Goal: Information Seeking & Learning: Find specific fact

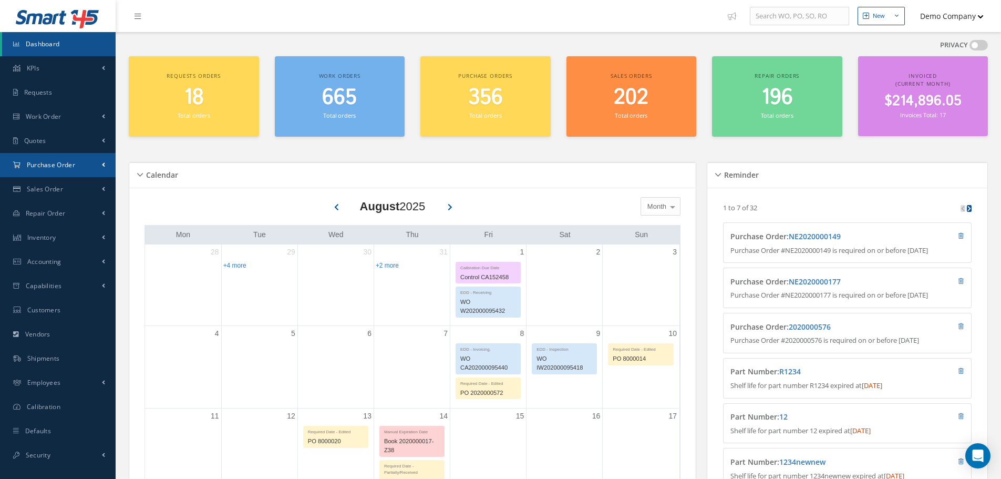
click at [55, 165] on span "Purchase Order" at bounding box center [51, 164] width 48 height 9
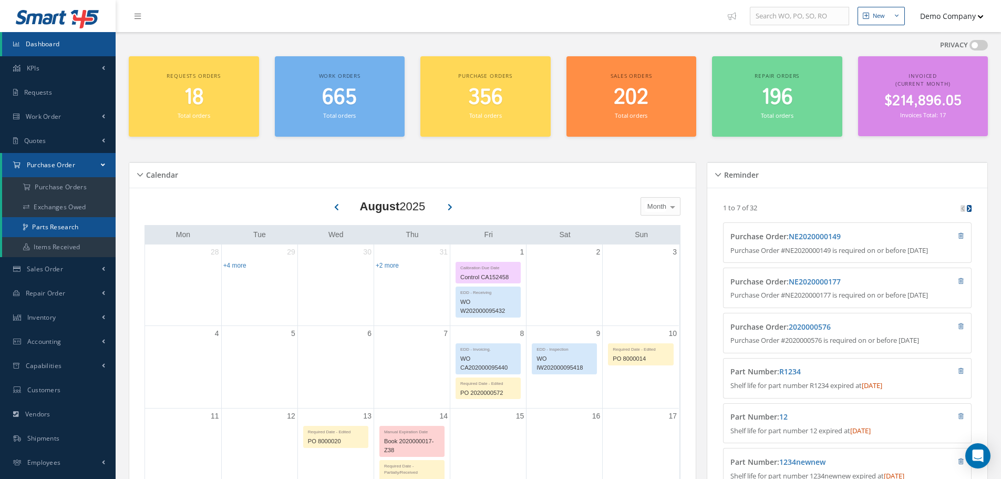
click at [54, 231] on link "Parts Research" at bounding box center [58, 227] width 113 height 20
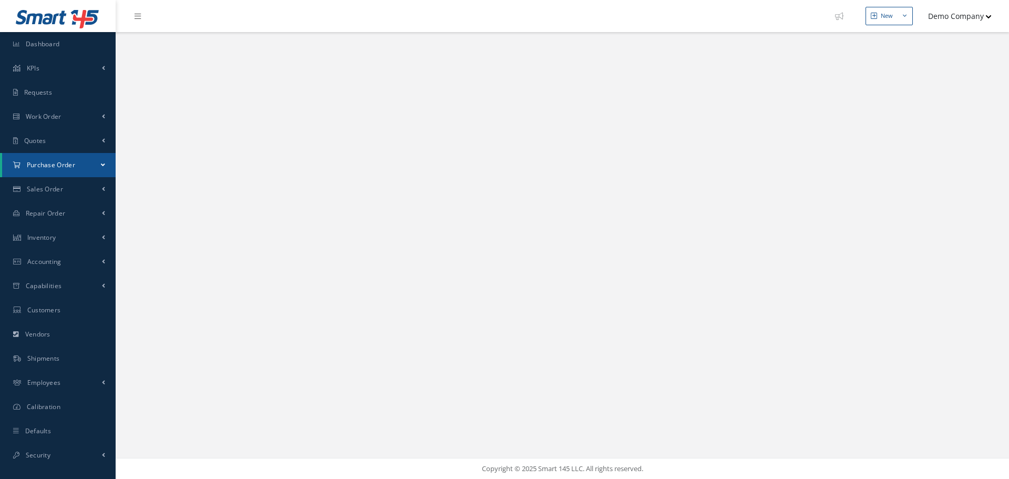
select select "25"
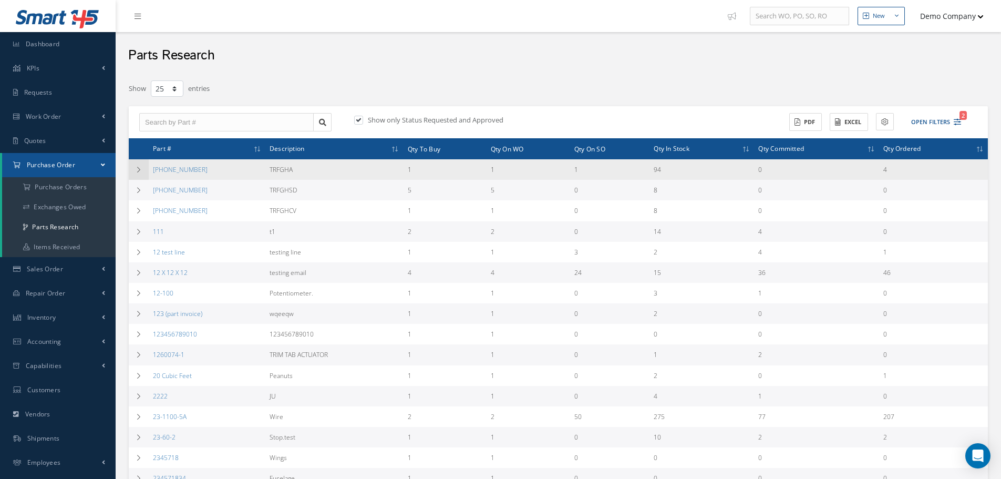
click at [139, 170] on icon at bounding box center [138, 170] width 7 height 6
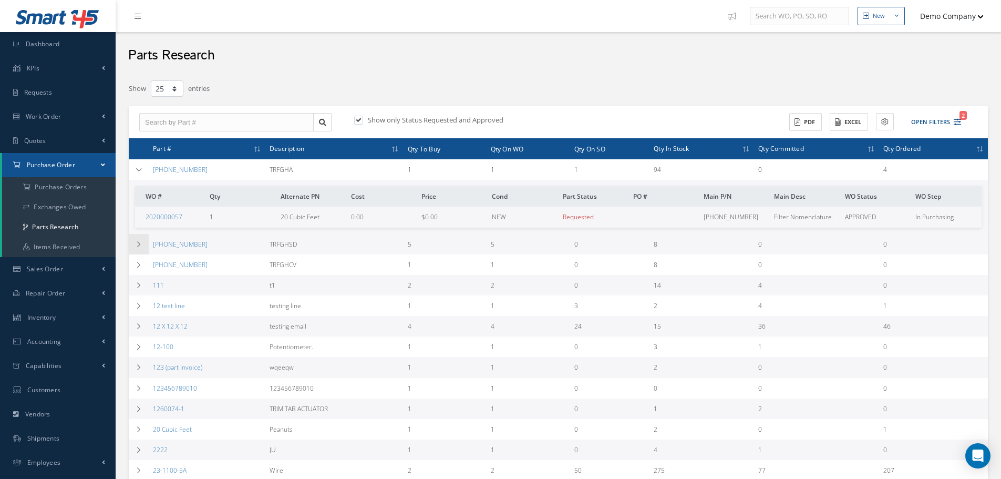
click at [141, 243] on icon at bounding box center [138, 244] width 7 height 6
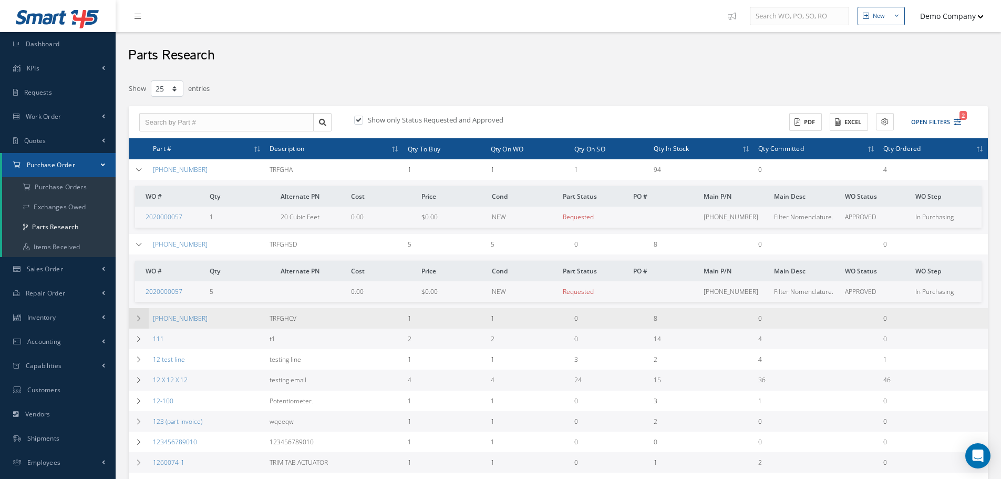
click at [143, 318] on td at bounding box center [139, 318] width 20 height 20
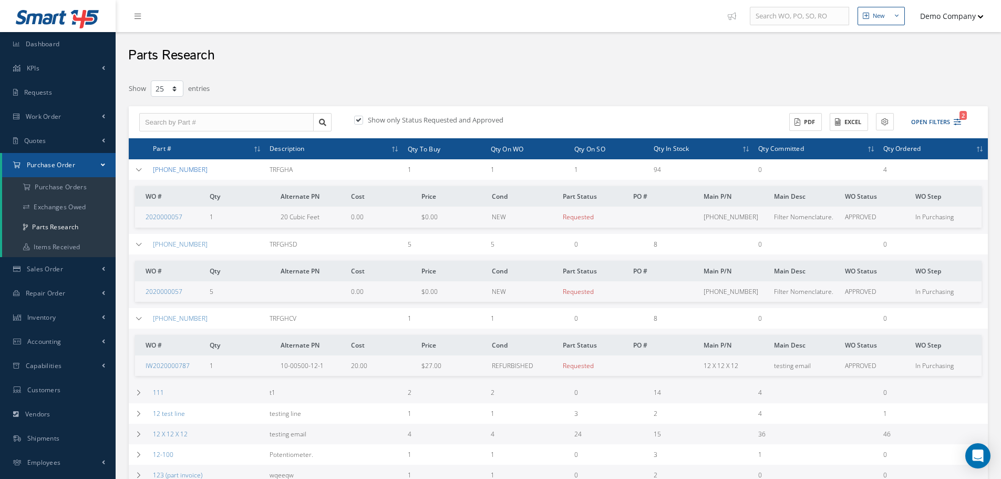
drag, startPoint x: 196, startPoint y: 169, endPoint x: 153, endPoint y: 173, distance: 43.8
click at [153, 173] on div "[PHONE_NUMBER]" at bounding box center [207, 169] width 108 height 9
copy link "[PHONE_NUMBER]"
drag, startPoint x: 170, startPoint y: 295, endPoint x: 139, endPoint y: 295, distance: 30.5
click at [139, 295] on td "2020000057" at bounding box center [170, 291] width 70 height 20
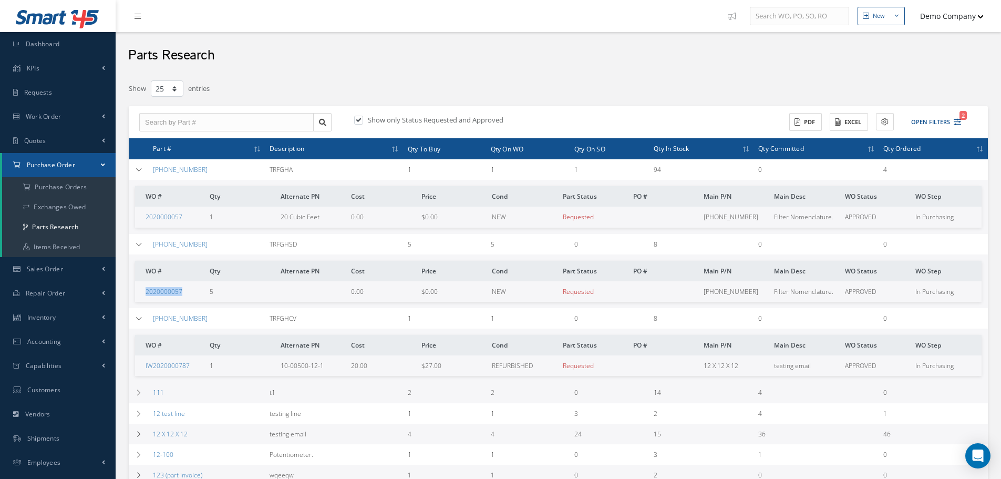
copy link "2020000057"
click at [144, 396] on td at bounding box center [139, 392] width 20 height 20
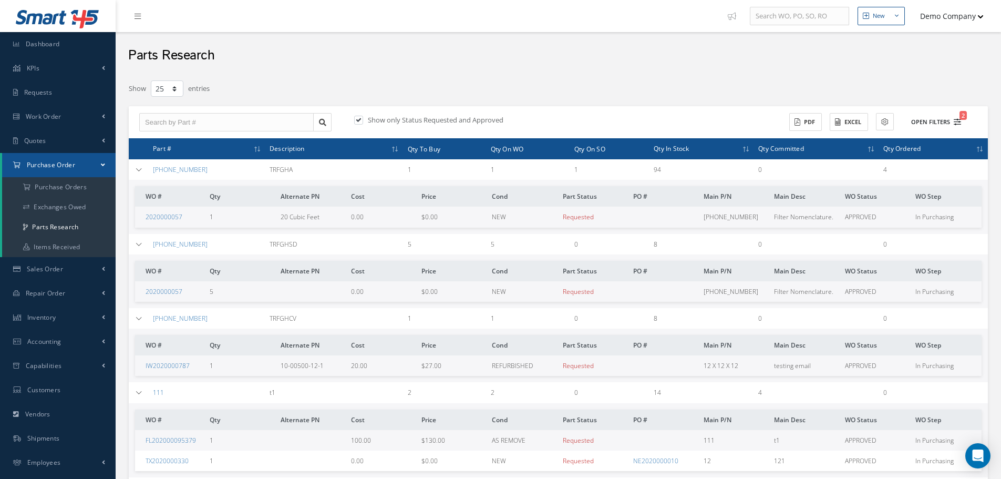
click at [956, 122] on icon "2" at bounding box center [956, 121] width 7 height 7
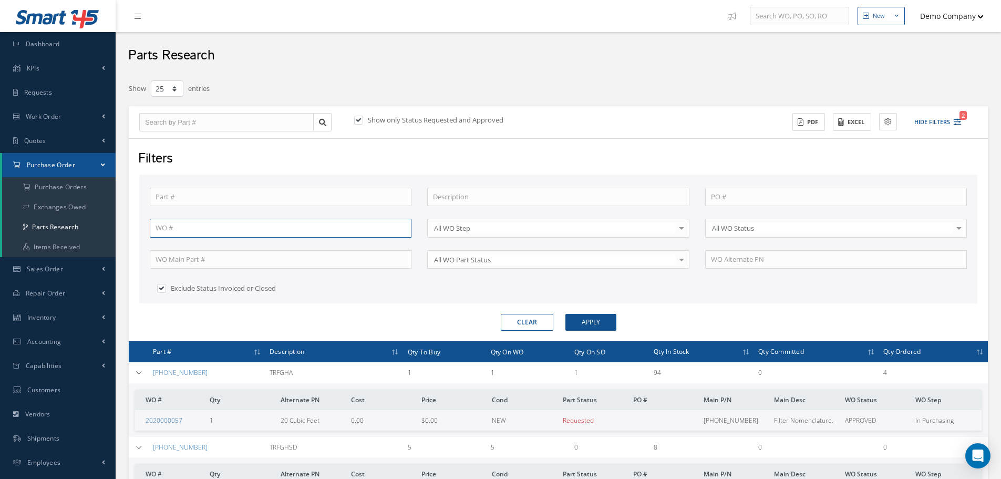
click at [229, 235] on input "text" at bounding box center [281, 228] width 262 height 19
paste input "2020000057"
type input "2020000057"
click at [600, 320] on button "Apply" at bounding box center [590, 322] width 51 height 17
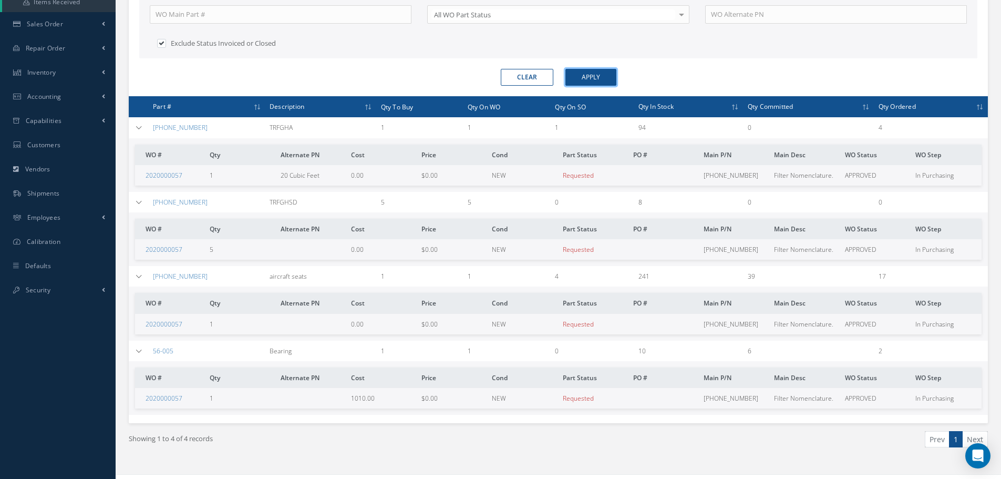
scroll to position [261, 0]
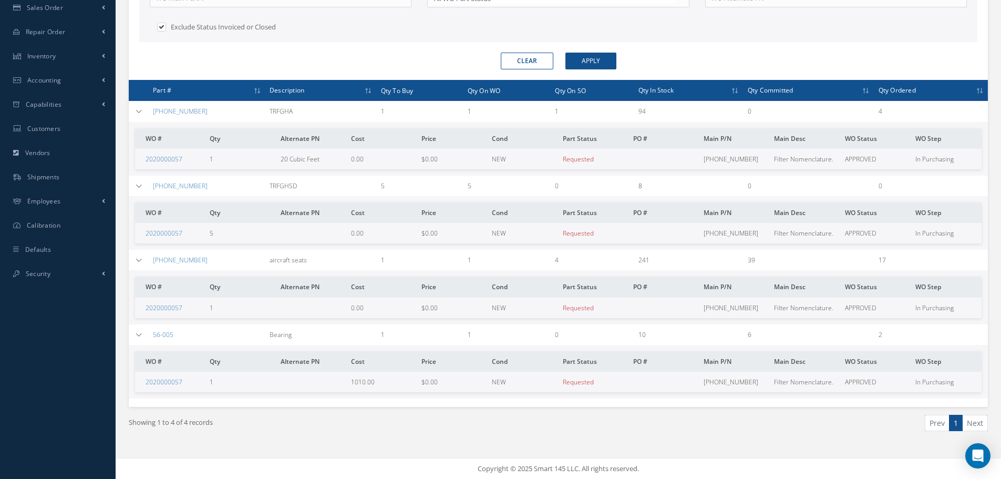
drag, startPoint x: 825, startPoint y: 5, endPoint x: 187, endPoint y: 59, distance: 640.1
click at [187, 59] on div "Clear Apply" at bounding box center [558, 61] width 854 height 17
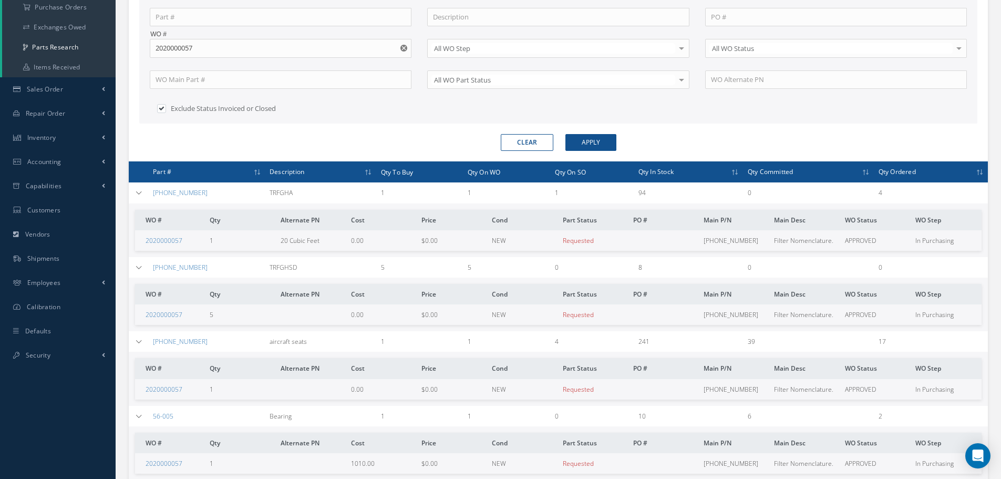
scroll to position [51, 0]
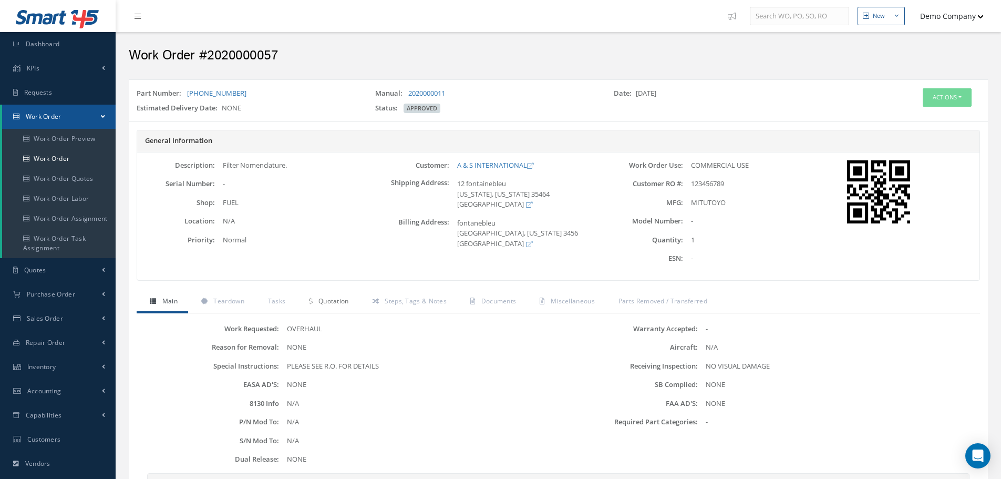
click at [335, 302] on span "Quotation" at bounding box center [333, 300] width 30 height 9
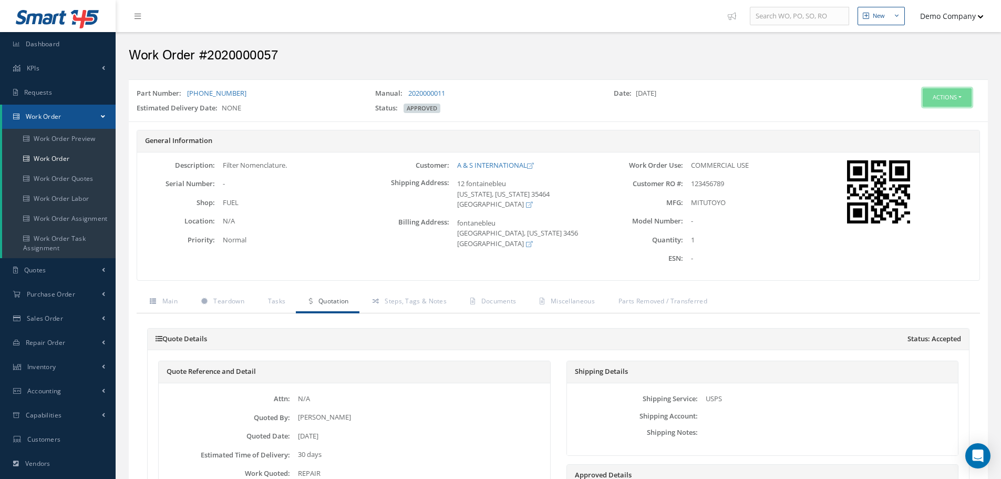
click at [951, 99] on button "Actions" at bounding box center [946, 97] width 49 height 18
click at [925, 118] on link "Edit" at bounding box center [931, 117] width 84 height 14
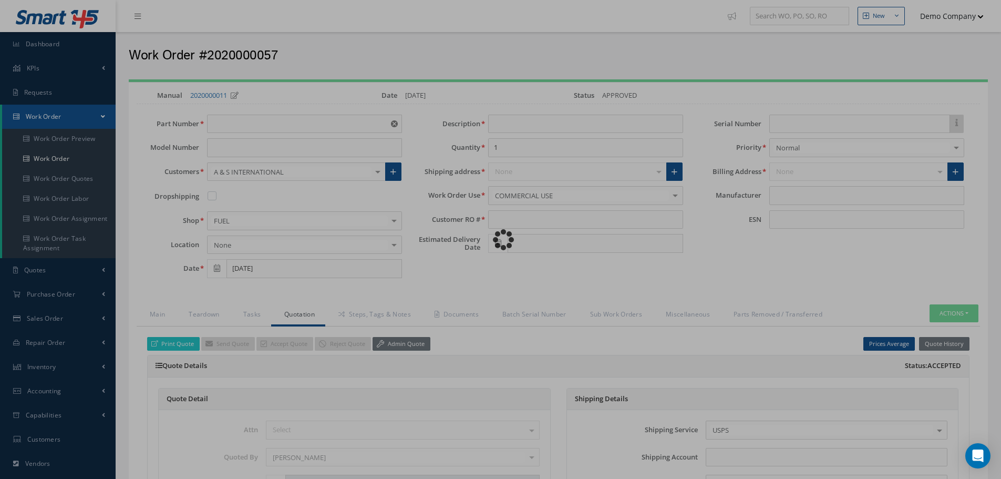
type input "[PHONE_NUMBER]"
type input "03/28/2022"
type input "Filter Nomenclature."
type input "123456789"
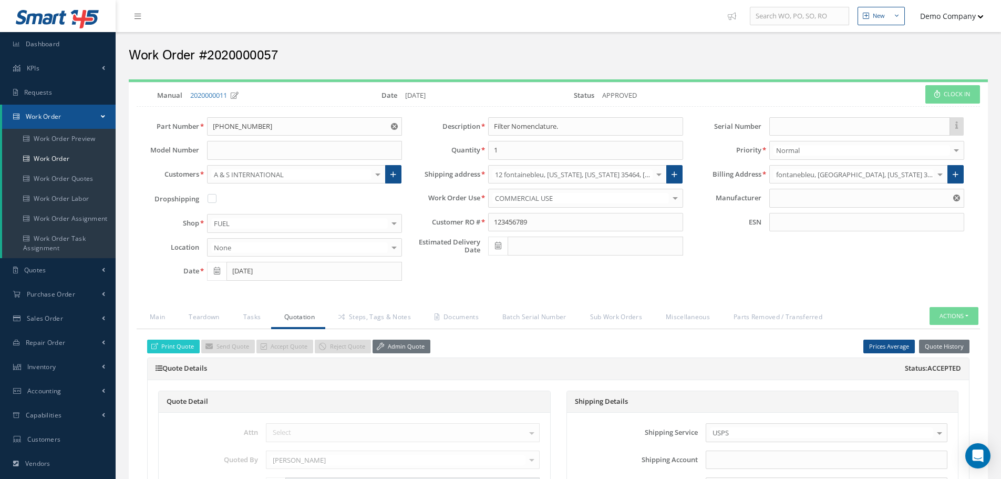
type input "MITUTOYO"
click at [393, 350] on link "Admin Quote" at bounding box center [401, 346] width 58 height 14
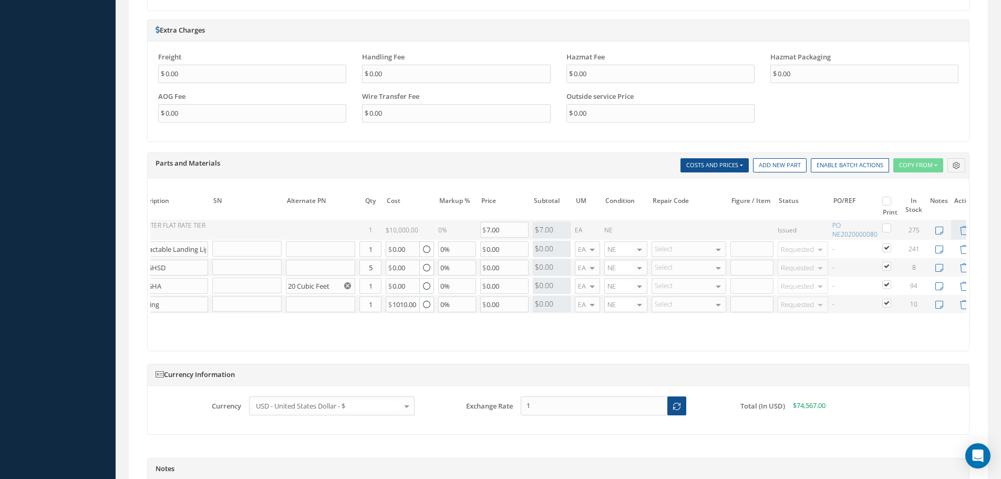
scroll to position [0, 123]
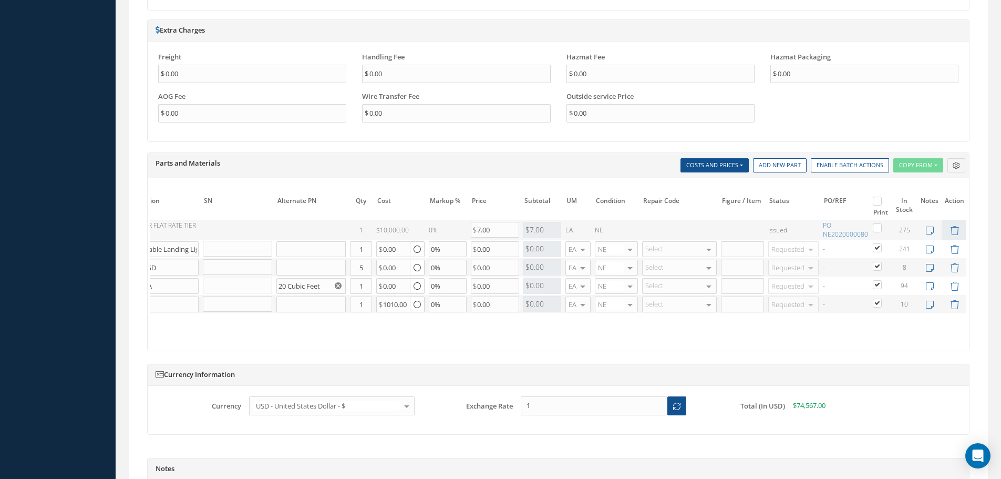
click at [912, 419] on div "Total (In USD) $74,567.00" at bounding box center [830, 409] width 272 height 27
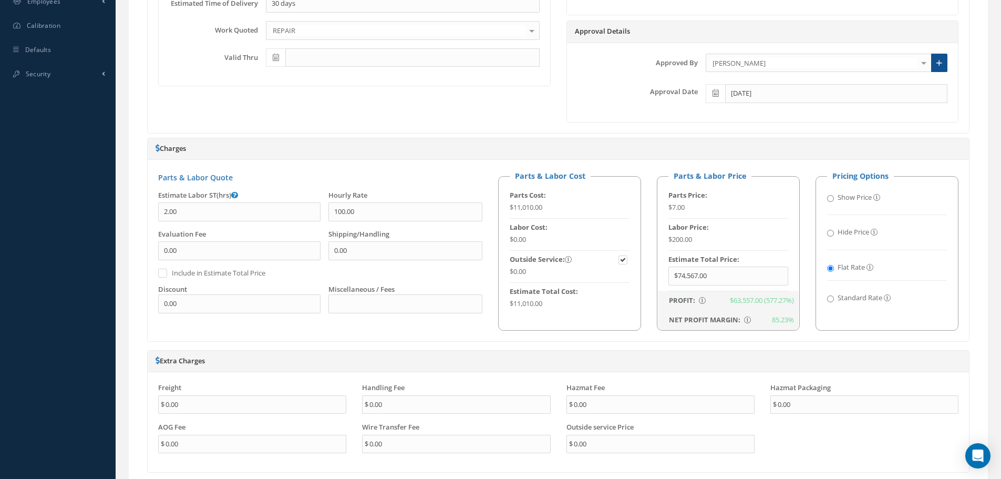
scroll to position [315, 0]
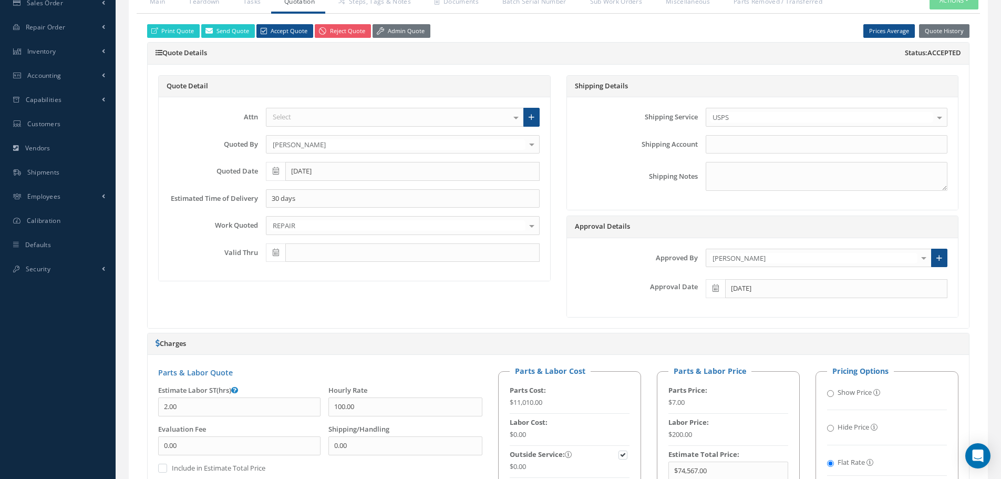
click at [488, 306] on div "Quote Detail Attn Select Eli Michael SUPPORT Something MIGUEL Test Customer Nom…" at bounding box center [354, 196] width 408 height 242
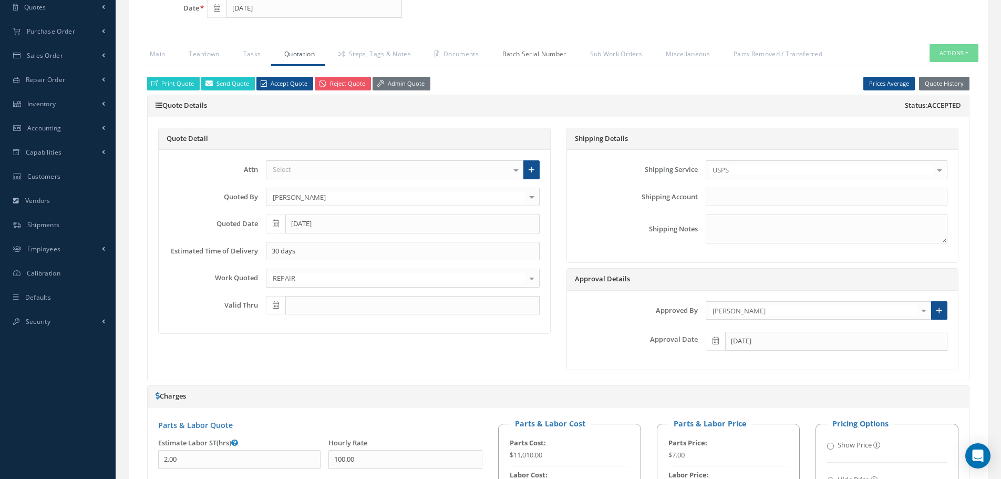
scroll to position [525, 0]
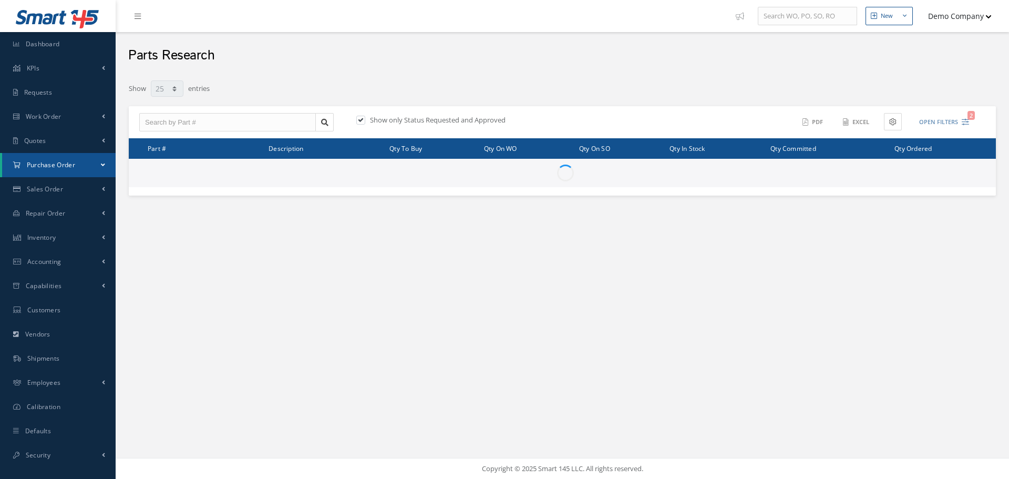
select select "25"
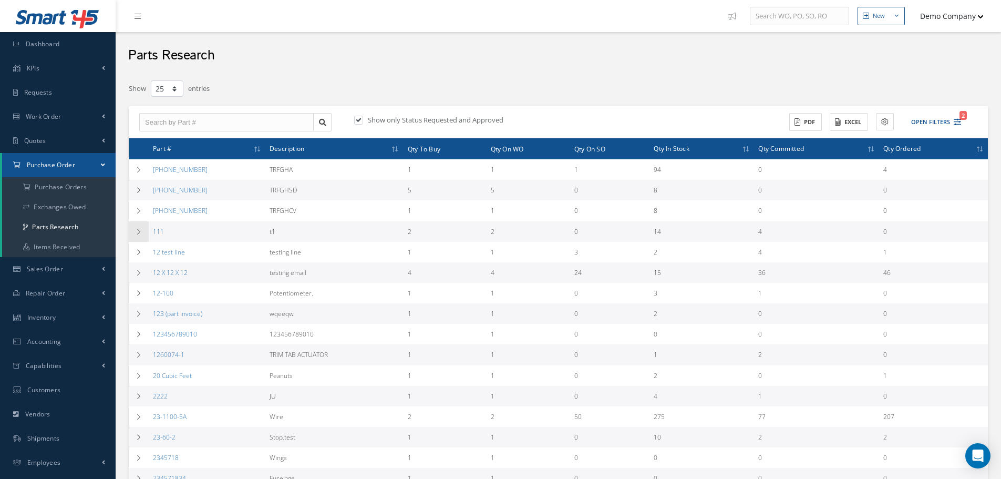
click at [134, 231] on td at bounding box center [139, 231] width 20 height 20
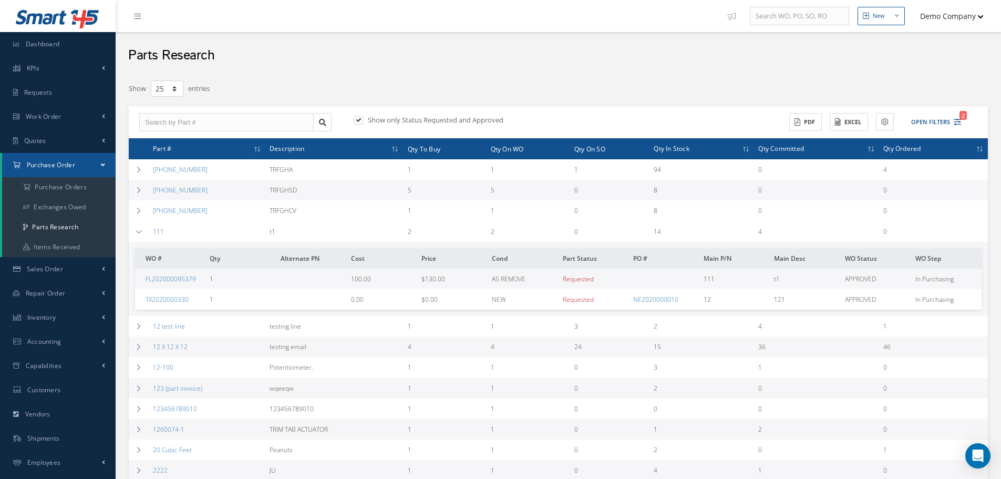
drag, startPoint x: 132, startPoint y: 50, endPoint x: 214, endPoint y: 66, distance: 84.0
click at [214, 66] on div "Parts Research" at bounding box center [558, 53] width 885 height 42
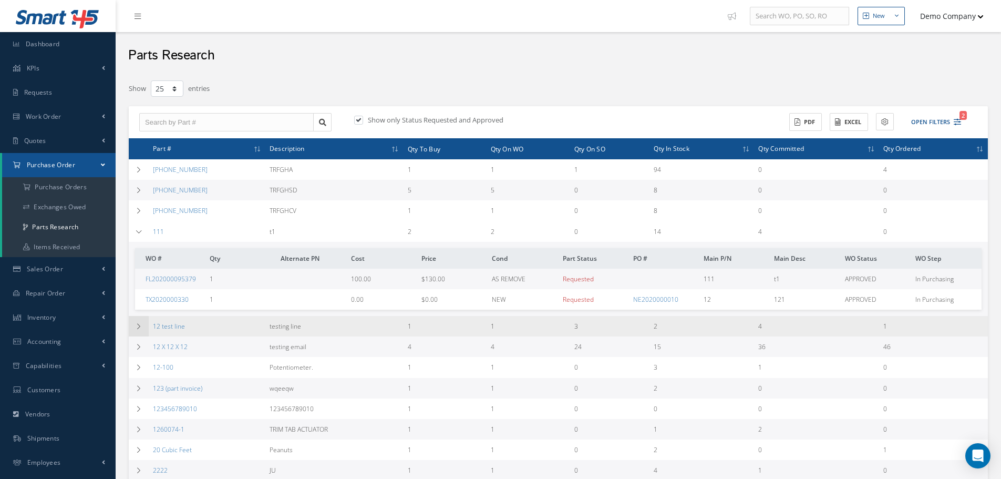
click at [143, 324] on td at bounding box center [139, 326] width 20 height 20
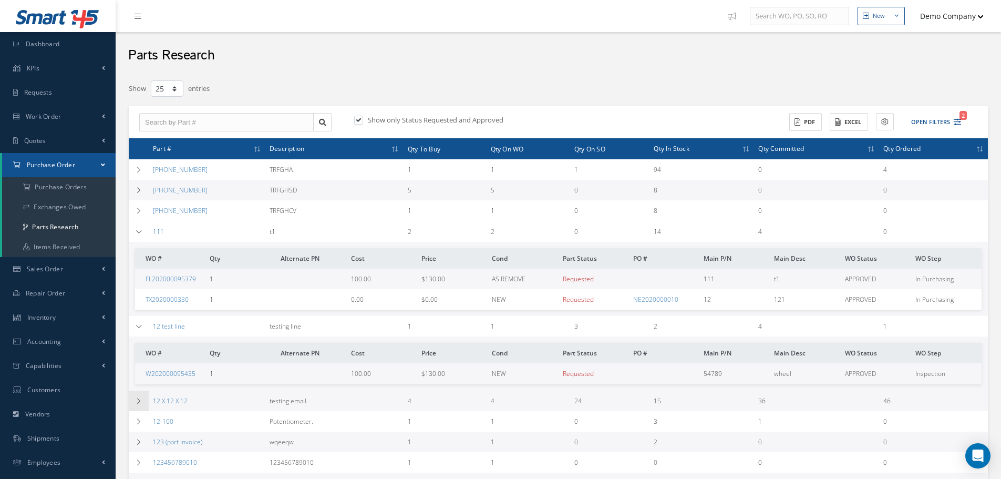
click at [142, 406] on td at bounding box center [139, 400] width 20 height 20
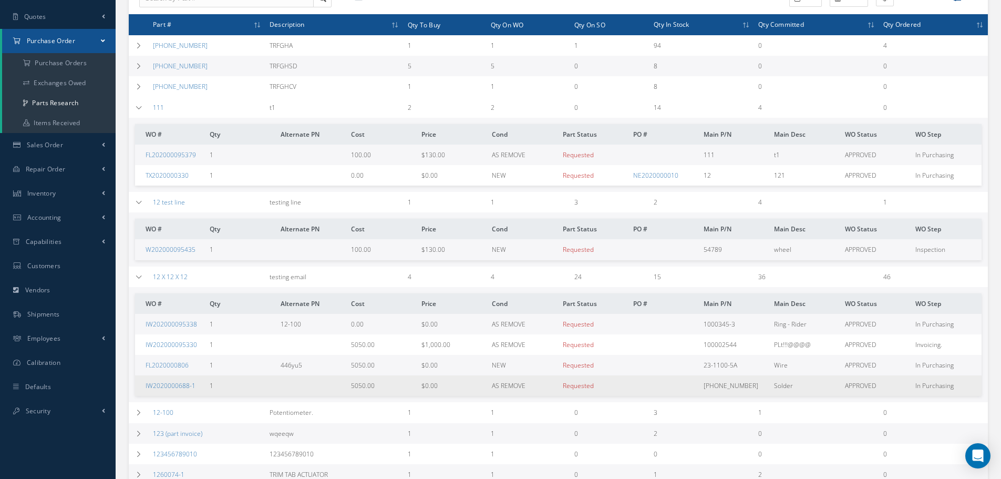
scroll to position [158, 0]
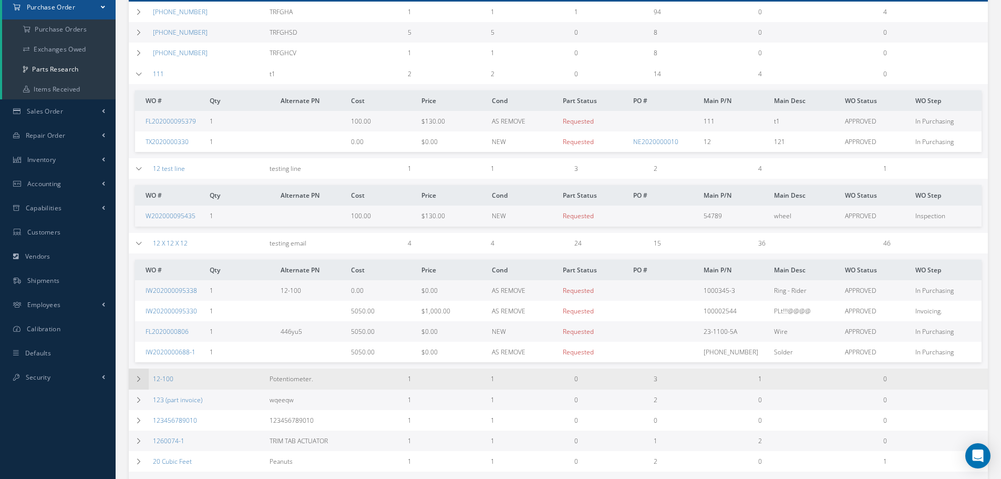
click at [140, 380] on icon at bounding box center [138, 379] width 7 height 6
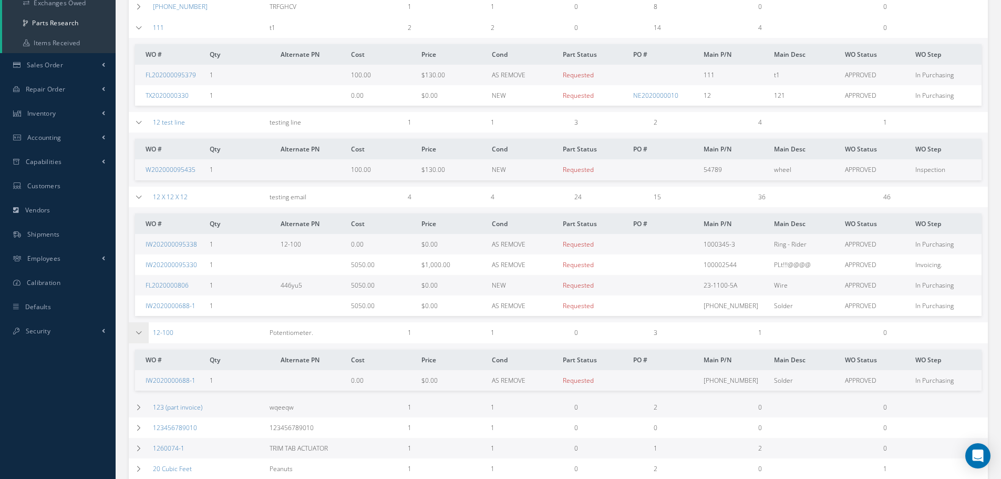
scroll to position [368, 0]
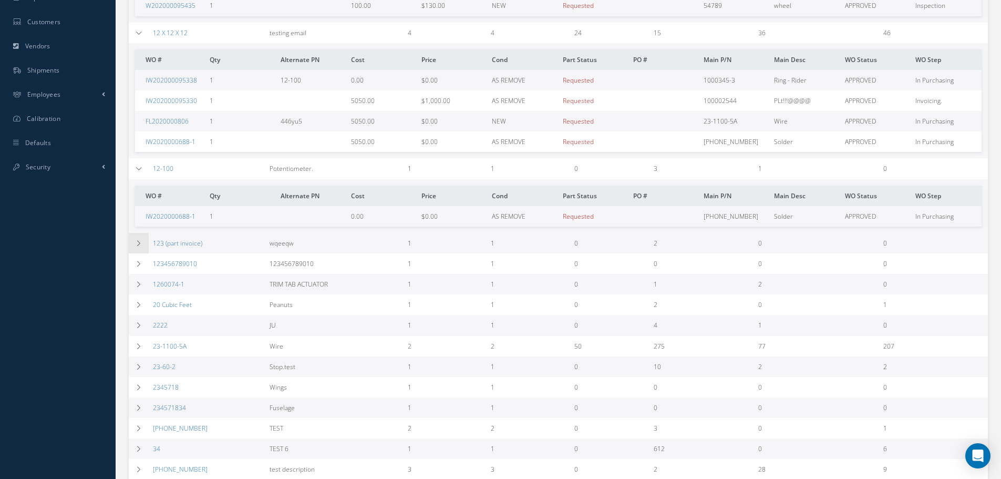
click at [139, 245] on icon at bounding box center [138, 243] width 7 height 6
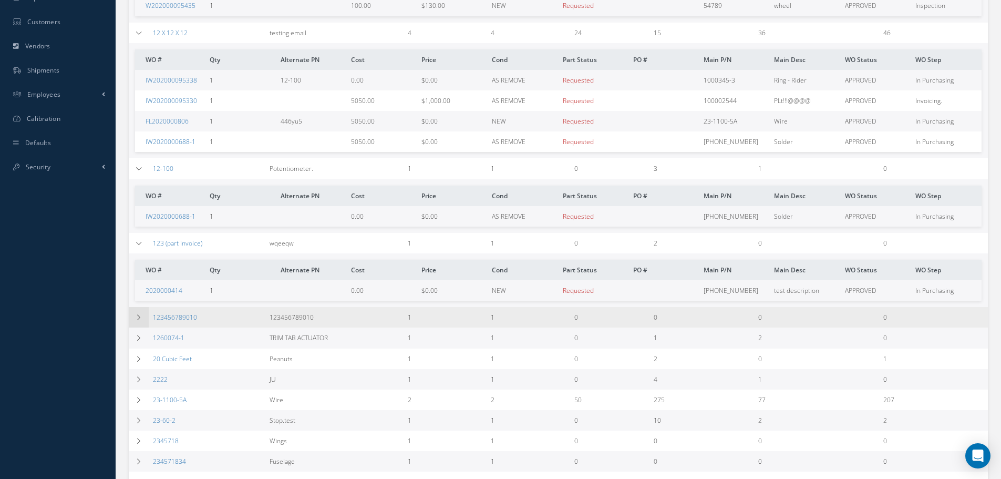
click at [142, 321] on td at bounding box center [139, 317] width 20 height 20
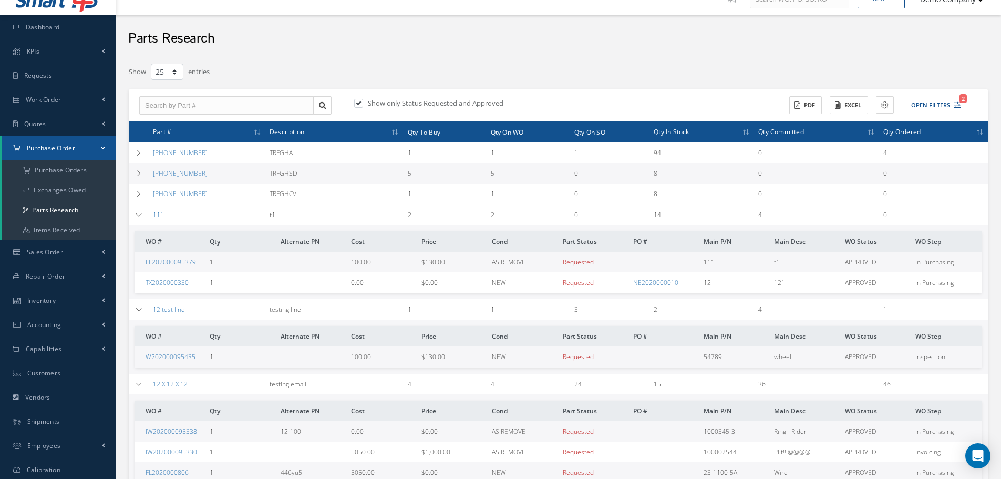
scroll to position [0, 0]
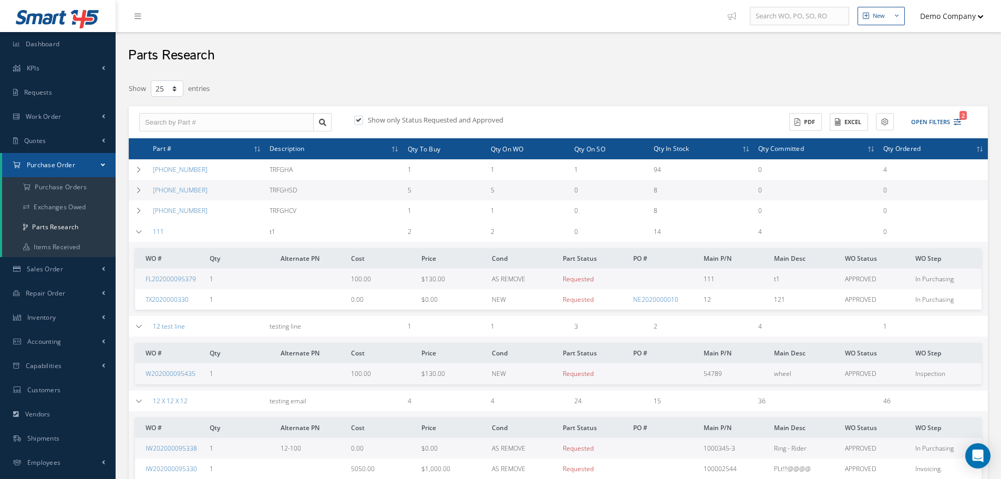
click at [180, 50] on h2 "Parts Research" at bounding box center [171, 56] width 86 height 16
click at [336, 56] on div "Parts Research" at bounding box center [558, 53] width 885 height 42
click at [136, 236] on td at bounding box center [139, 231] width 20 height 20
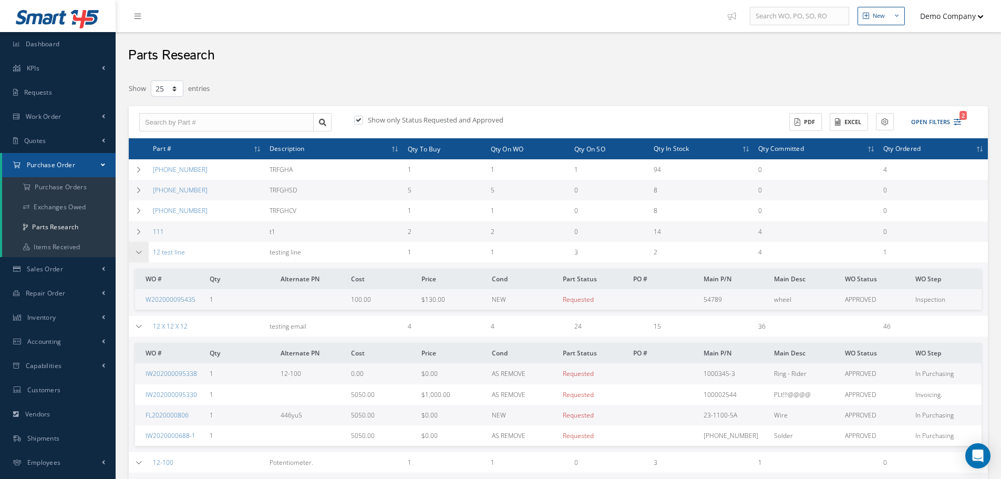
click at [137, 248] on td at bounding box center [139, 252] width 20 height 20
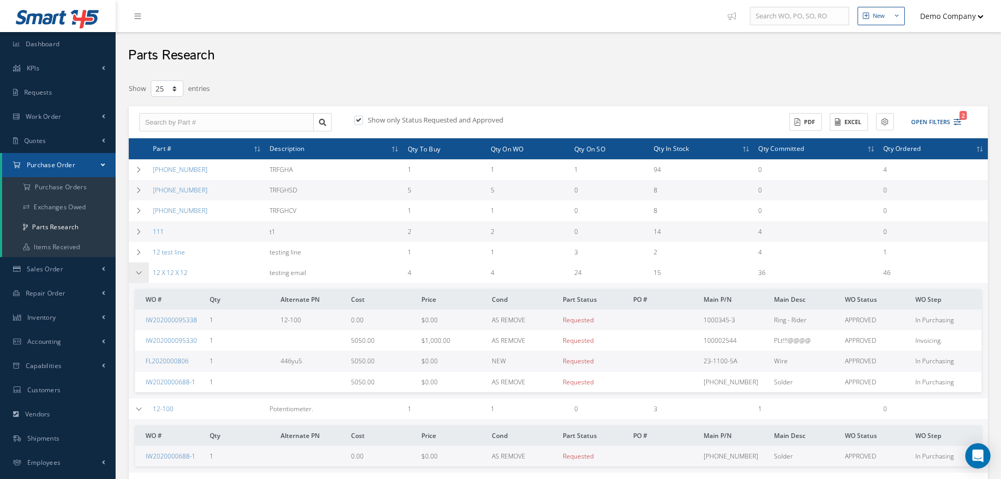
click at [134, 271] on td at bounding box center [139, 272] width 20 height 20
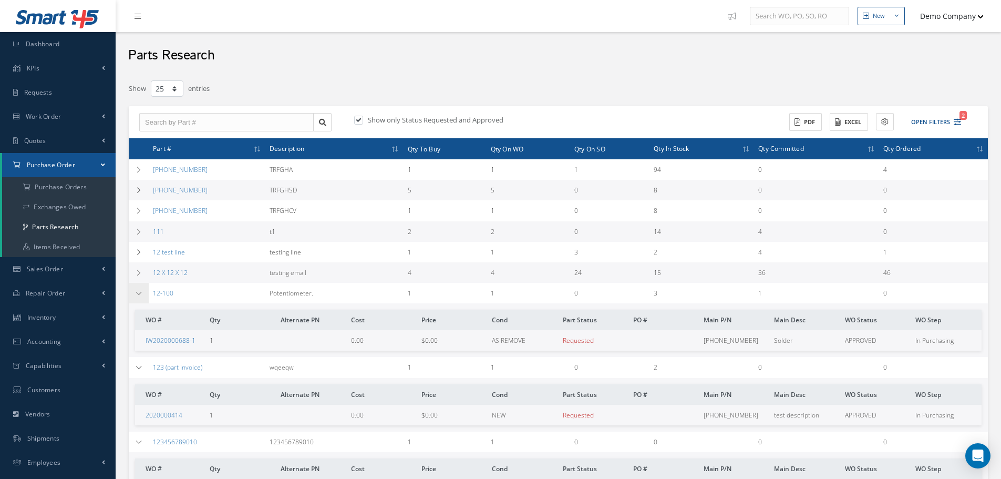
click at [134, 293] on td at bounding box center [139, 293] width 20 height 20
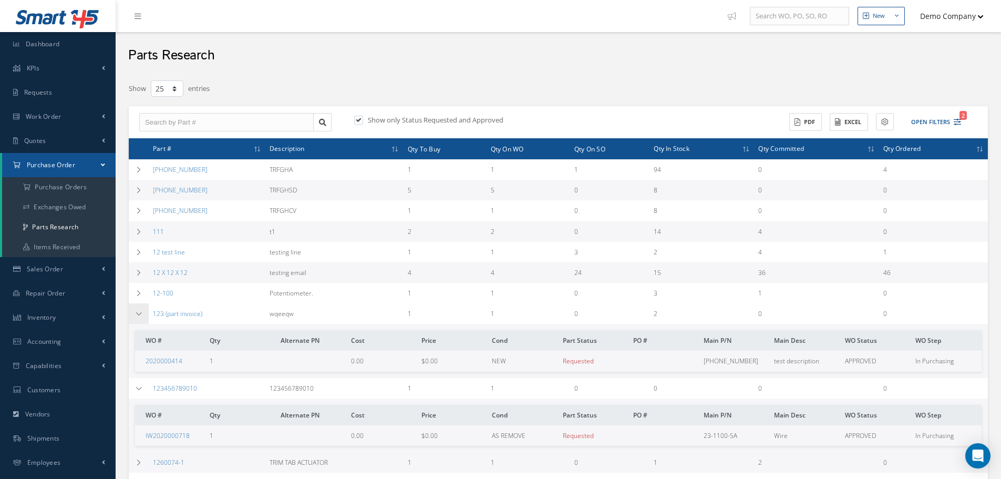
click at [134, 319] on td at bounding box center [139, 313] width 20 height 20
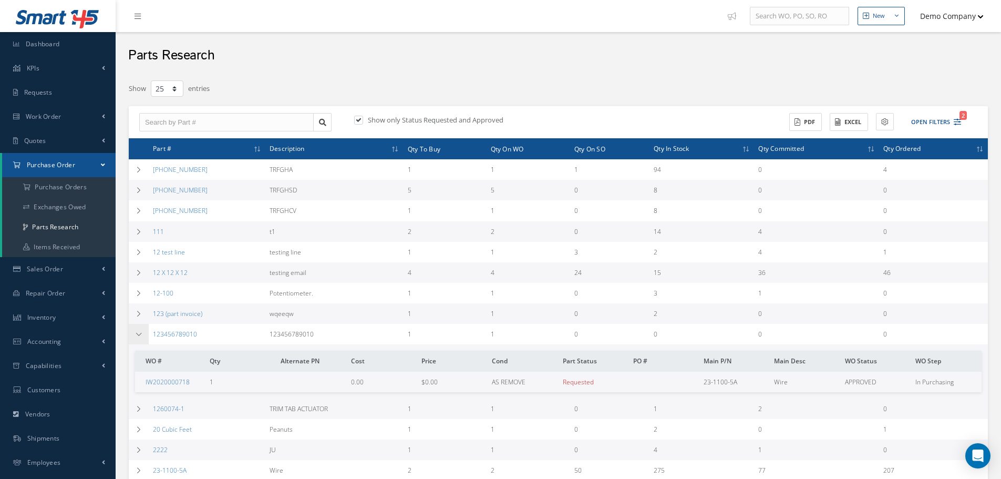
click at [133, 339] on td at bounding box center [139, 334] width 20 height 20
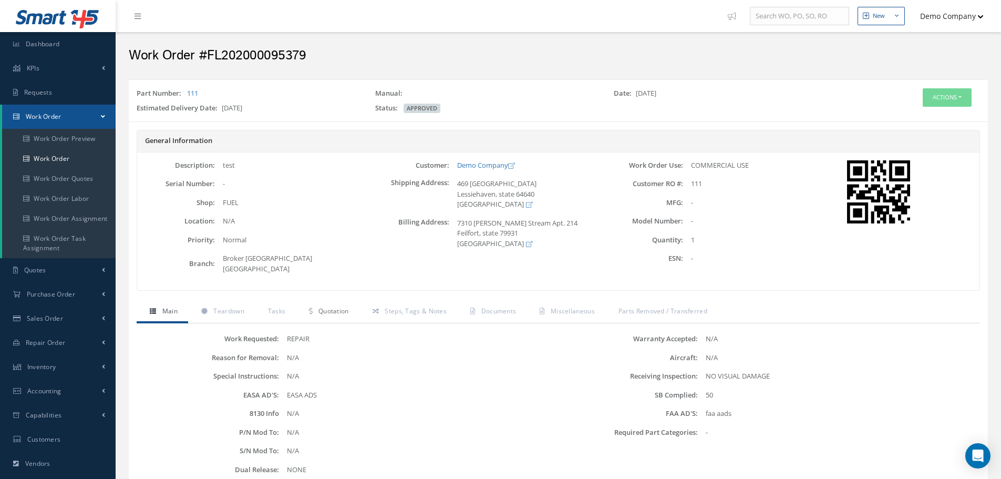
click at [343, 306] on span "Quotation" at bounding box center [333, 310] width 30 height 9
